Goal: Task Accomplishment & Management: Manage account settings

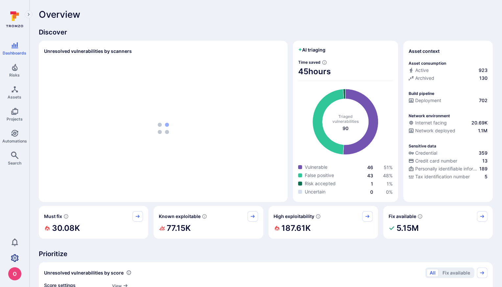
click at [14, 259] on icon "Settings" at bounding box center [15, 259] width 8 height 8
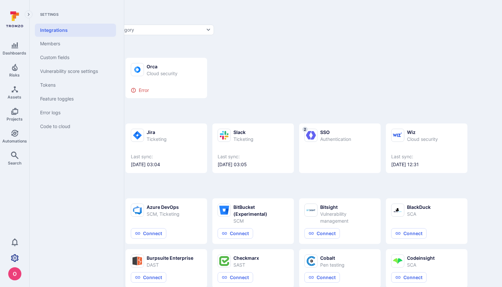
click at [17, 258] on icon "Settings" at bounding box center [15, 259] width 8 height 8
click at [59, 56] on link "Custom fields" at bounding box center [75, 58] width 81 height 14
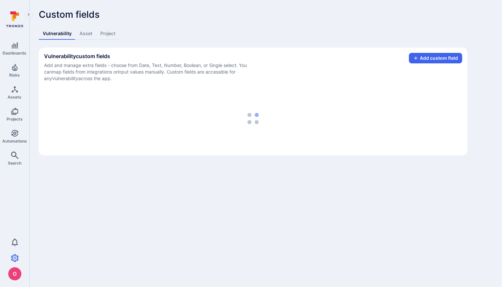
click at [282, 38] on div "Vulnerability Asset Project" at bounding box center [253, 34] width 429 height 12
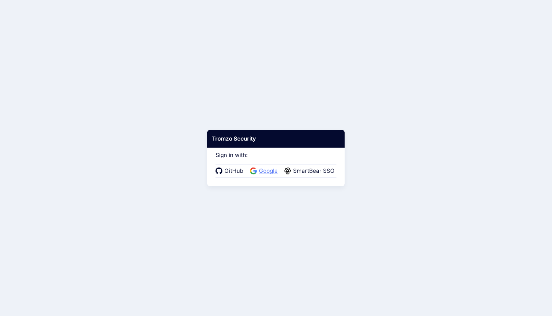
click at [273, 169] on span "Google" at bounding box center [268, 171] width 23 height 9
